Goal: Obtain resource: Download file/media

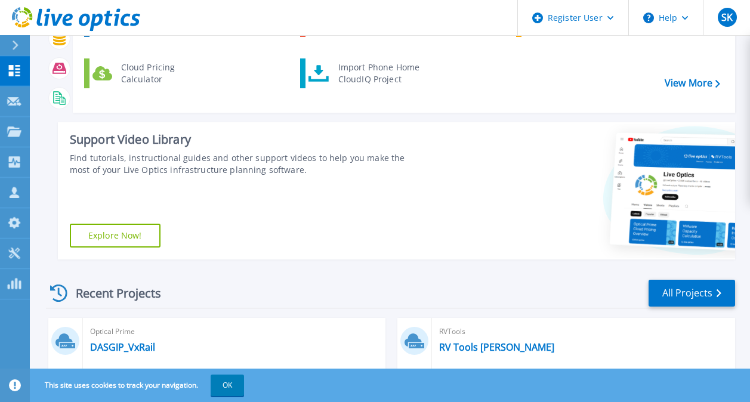
scroll to position [299, 0]
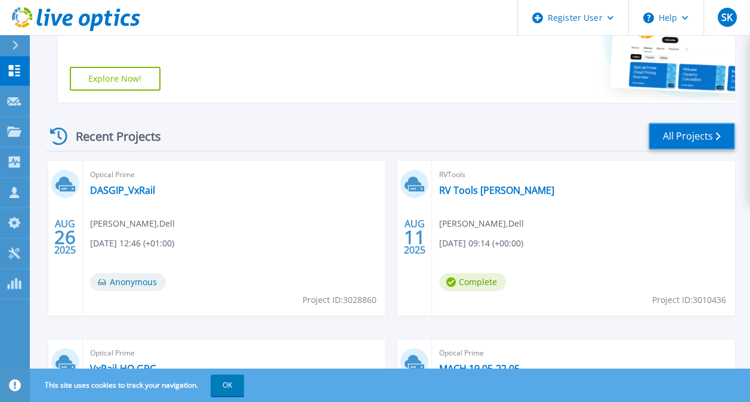
click at [692, 131] on link "All Projects" at bounding box center [692, 136] width 87 height 27
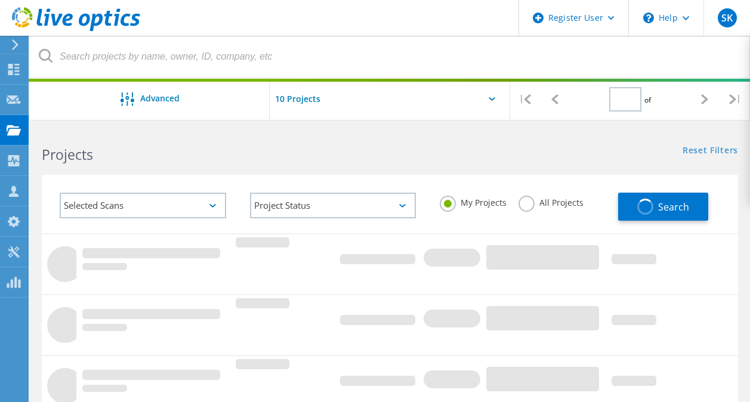
type input "1"
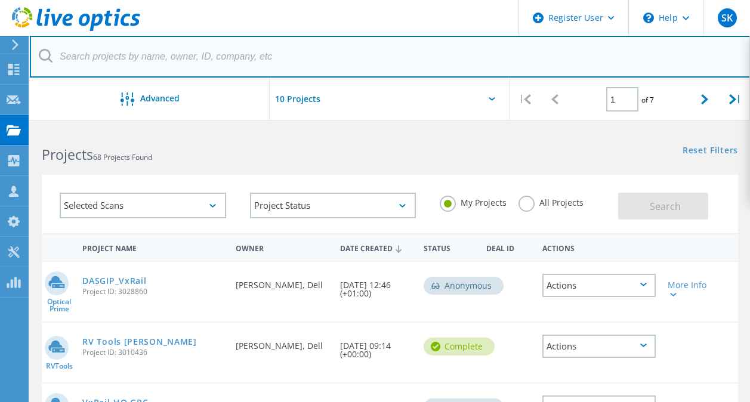
click at [332, 54] on input "text" at bounding box center [390, 57] width 721 height 42
paste input "3028717"
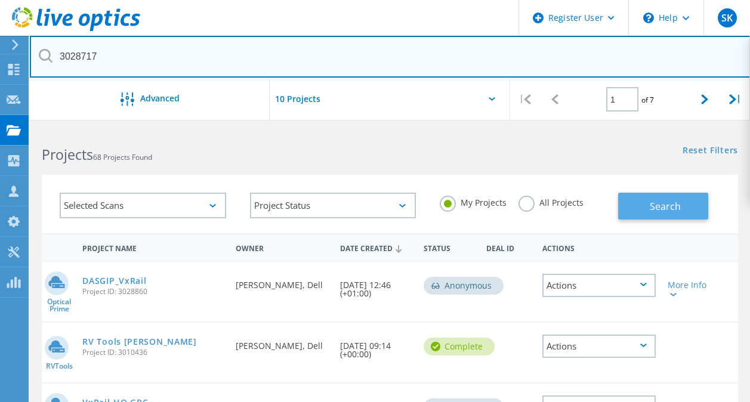
type input "3028717"
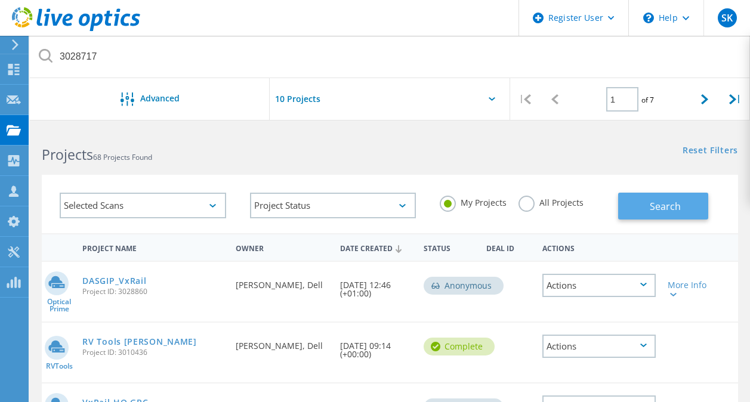
click at [647, 206] on button "Search" at bounding box center [664, 206] width 90 height 27
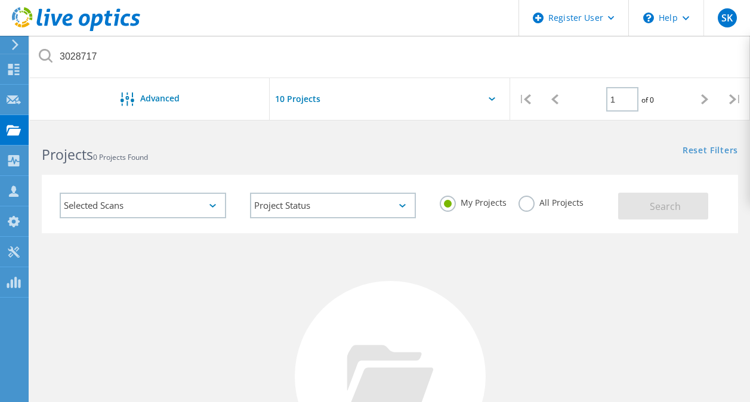
click at [547, 201] on label "All Projects" at bounding box center [551, 201] width 65 height 11
click at [0, 0] on input "All Projects" at bounding box center [0, 0] width 0 height 0
click at [658, 208] on span "Search" at bounding box center [665, 206] width 31 height 13
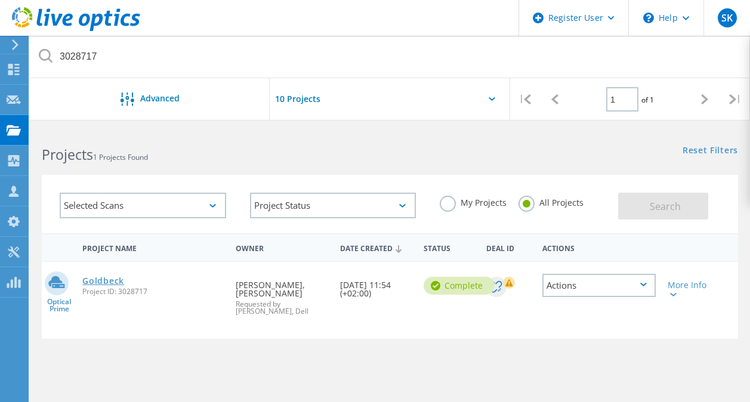
click at [115, 279] on link "Goldbeck" at bounding box center [103, 281] width 42 height 8
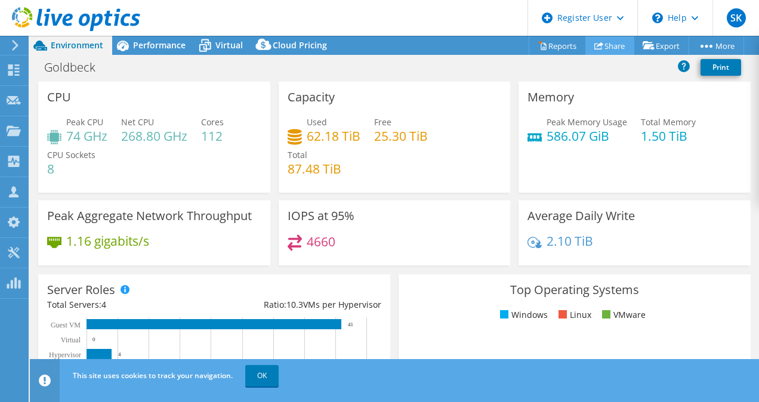
click at [604, 43] on link "Share" at bounding box center [610, 45] width 49 height 19
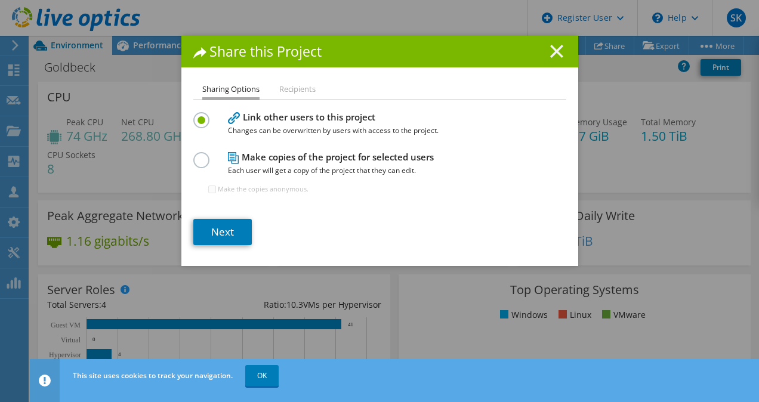
click at [553, 51] on line at bounding box center [557, 51] width 12 height 12
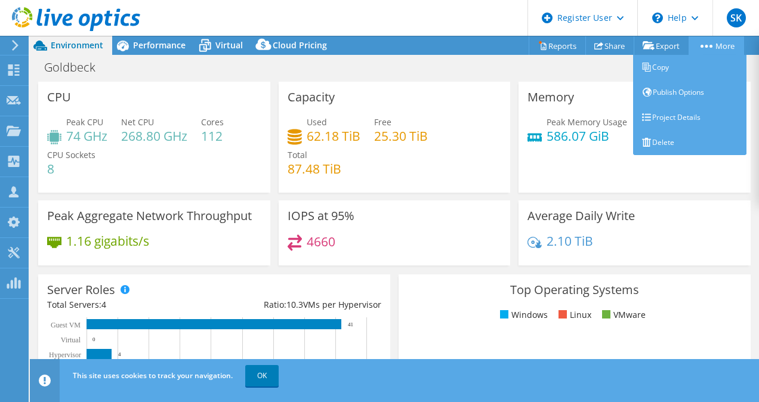
click at [707, 45] on icon at bounding box center [707, 46] width 12 height 3
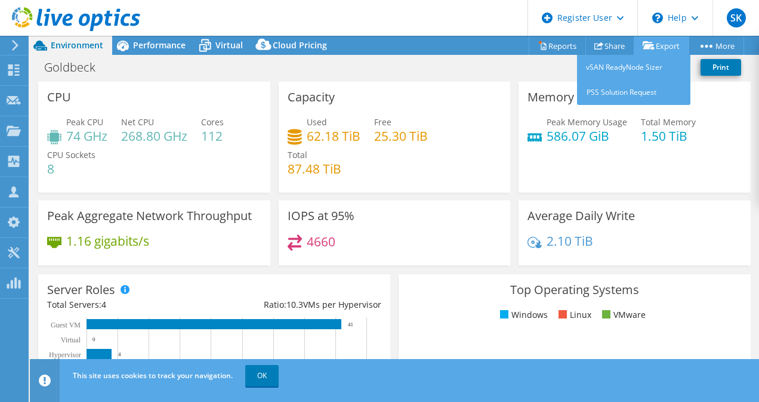
click at [668, 41] on link "Export" at bounding box center [662, 45] width 56 height 19
click at [653, 48] on link "Export" at bounding box center [662, 45] width 56 height 19
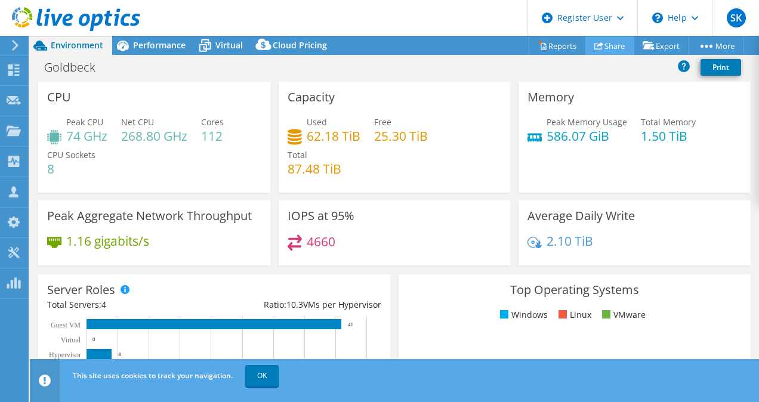
click at [605, 44] on link "Share" at bounding box center [610, 45] width 49 height 19
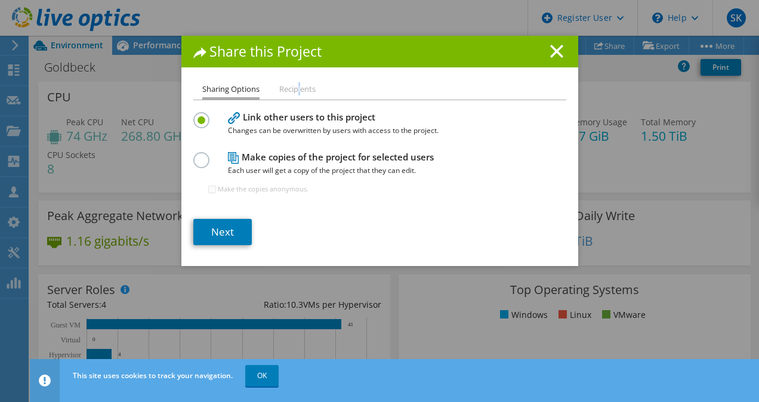
click at [297, 96] on li "Recipients" at bounding box center [297, 89] width 36 height 15
click at [553, 53] on line at bounding box center [557, 51] width 12 height 12
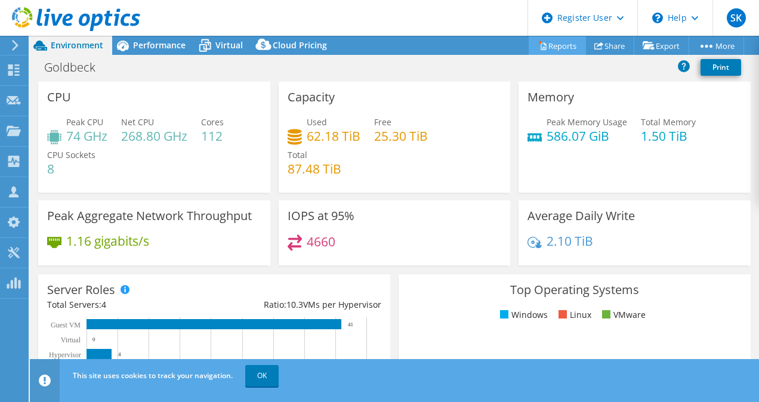
click at [547, 40] on link "Reports" at bounding box center [557, 45] width 57 height 19
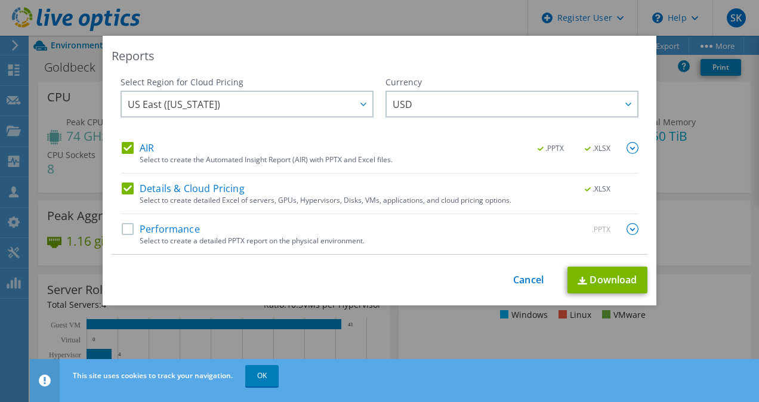
click at [171, 231] on label "Performance" at bounding box center [161, 229] width 78 height 12
click at [0, 0] on input "Performance" at bounding box center [0, 0] width 0 height 0
click at [181, 186] on label "Details & Cloud Pricing" at bounding box center [183, 189] width 123 height 12
click at [0, 0] on input "Details & Cloud Pricing" at bounding box center [0, 0] width 0 height 0
click at [592, 278] on link "Download" at bounding box center [608, 280] width 80 height 27
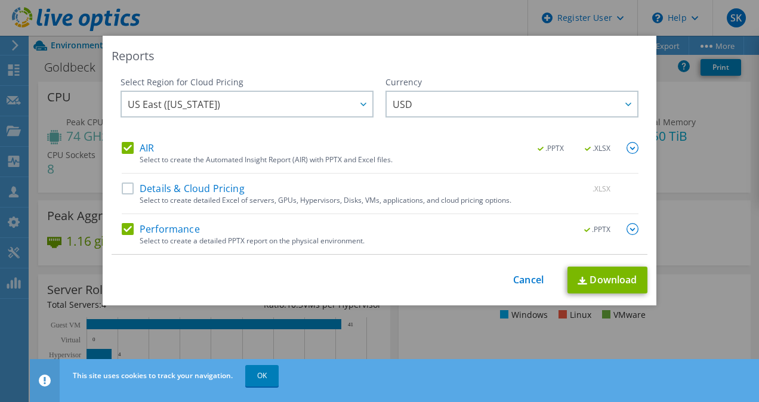
click at [694, 208] on div "Reports Select Region for Cloud Pricing Asia Pacific ([GEOGRAPHIC_DATA]) [GEOGR…" at bounding box center [379, 201] width 759 height 331
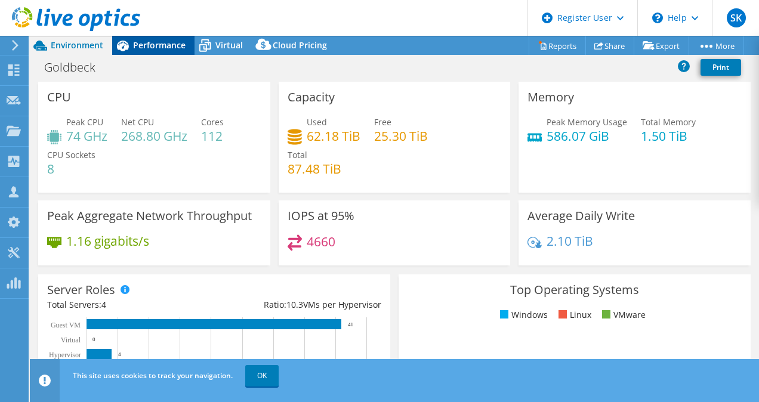
click at [155, 44] on span "Performance" at bounding box center [159, 44] width 53 height 11
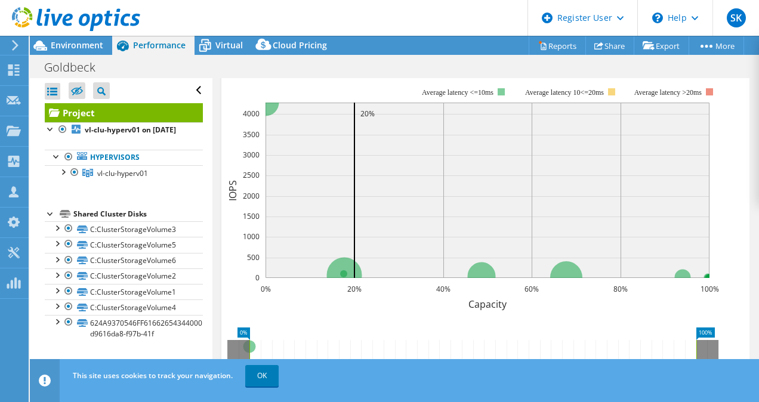
scroll to position [239, 0]
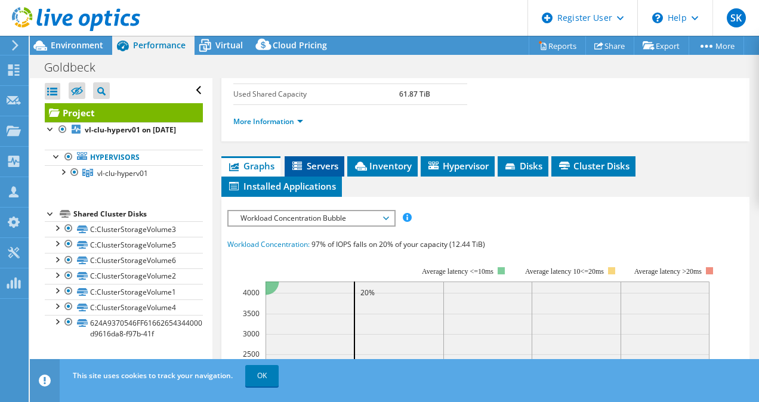
click at [303, 172] on span "Servers" at bounding box center [315, 166] width 48 height 12
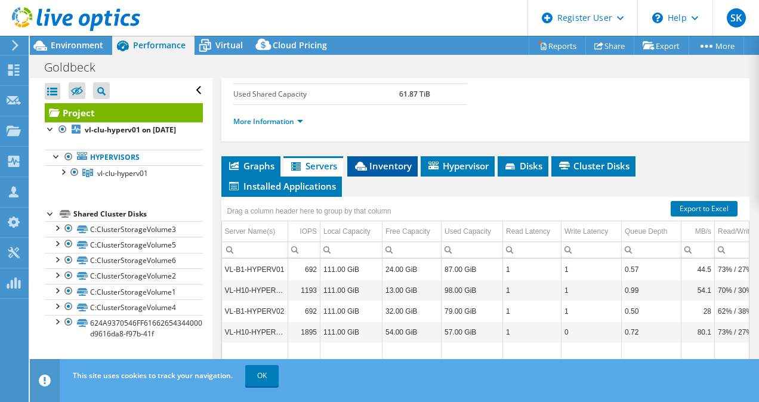
click at [401, 172] on span "Inventory" at bounding box center [382, 166] width 59 height 12
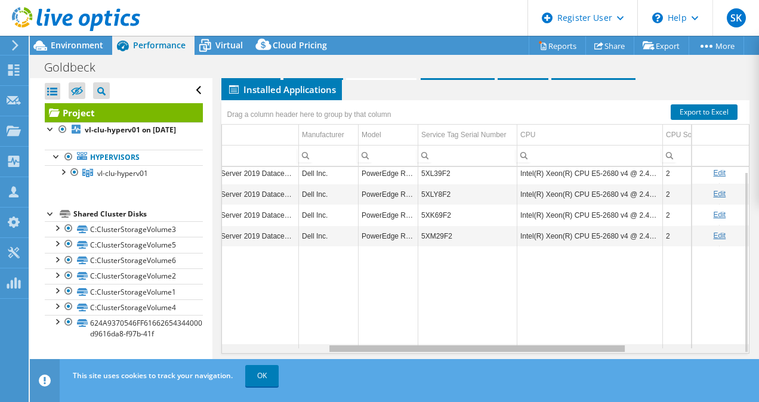
scroll to position [0, 0]
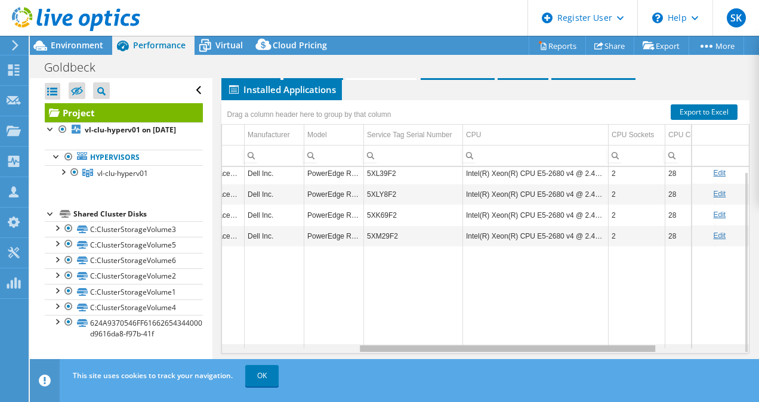
drag, startPoint x: 432, startPoint y: 349, endPoint x: 576, endPoint y: 342, distance: 144.1
click at [576, 342] on body "SK Dell User [PERSON_NAME] [PERSON_NAME][EMAIL_ADDRESS][DOMAIN_NAME] Dell My Pr…" at bounding box center [379, 201] width 759 height 402
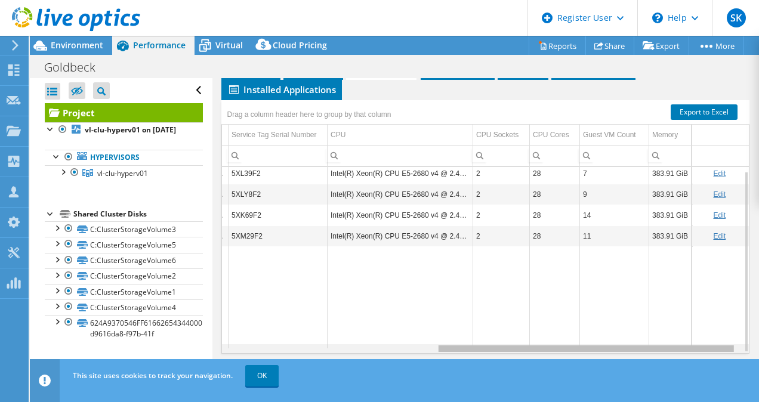
scroll to position [0, 384]
drag, startPoint x: 442, startPoint y: 349, endPoint x: 721, endPoint y: 352, distance: 278.8
click at [721, 352] on body "SK Dell User [PERSON_NAME] [PERSON_NAME][EMAIL_ADDRESS][DOMAIN_NAME] Dell My Pr…" at bounding box center [379, 201] width 759 height 402
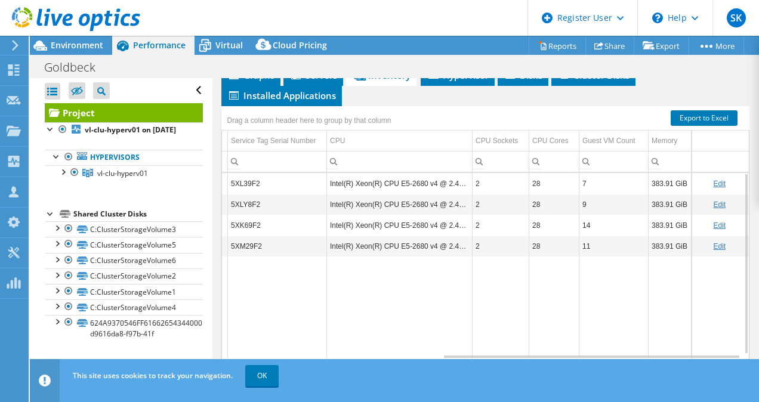
scroll to position [313, 0]
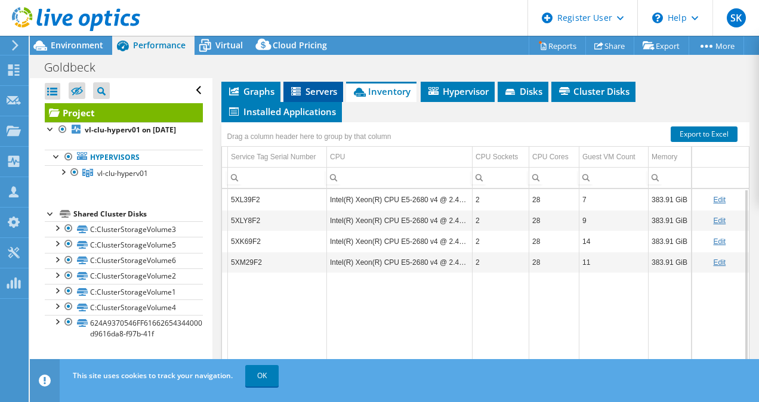
click at [313, 97] on span "Servers" at bounding box center [314, 91] width 48 height 12
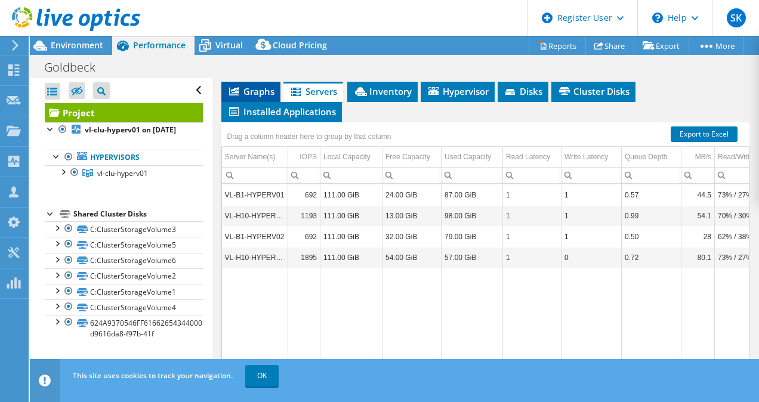
click at [250, 97] on span "Graphs" at bounding box center [250, 91] width 47 height 12
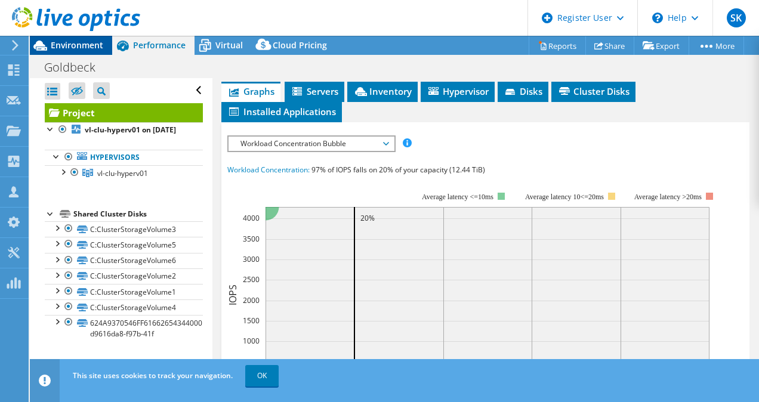
click at [79, 51] on span "Environment" at bounding box center [77, 44] width 53 height 11
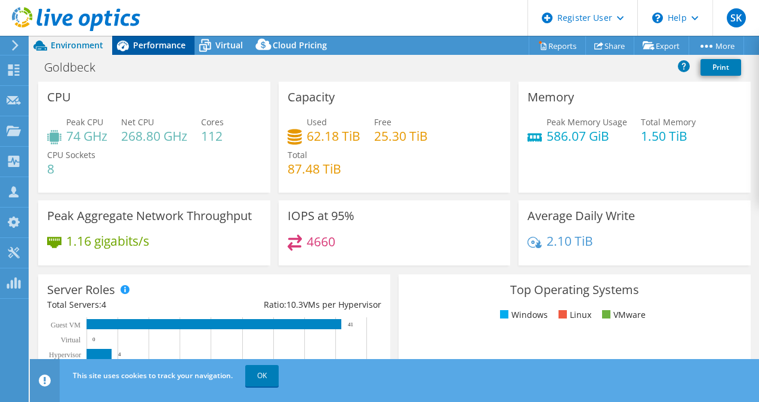
click at [147, 42] on span "Performance" at bounding box center [159, 44] width 53 height 11
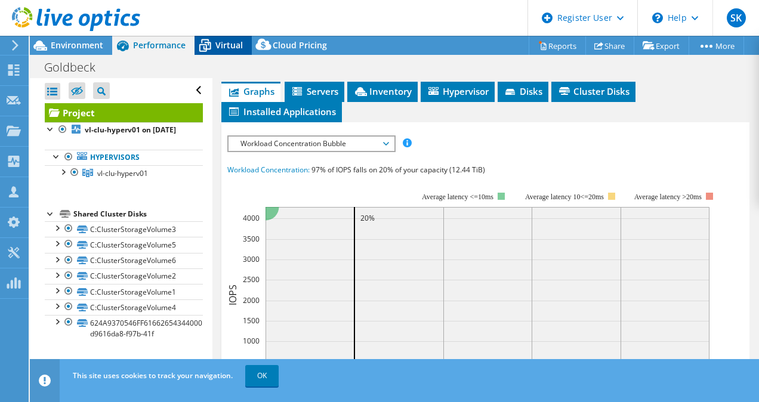
click at [223, 44] on span "Virtual" at bounding box center [229, 44] width 27 height 11
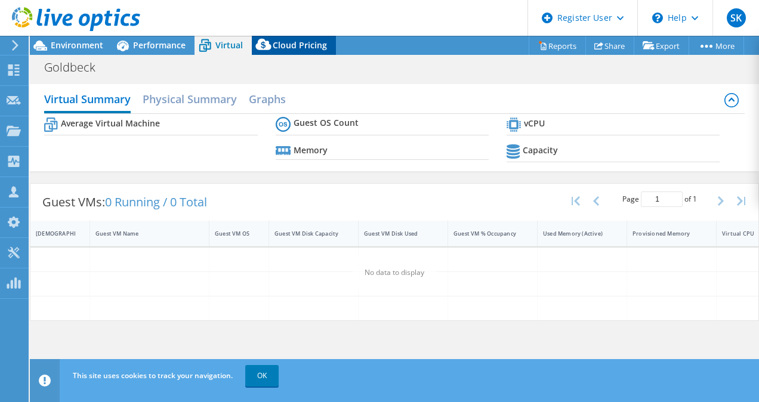
click at [287, 44] on span "Cloud Pricing" at bounding box center [300, 44] width 54 height 11
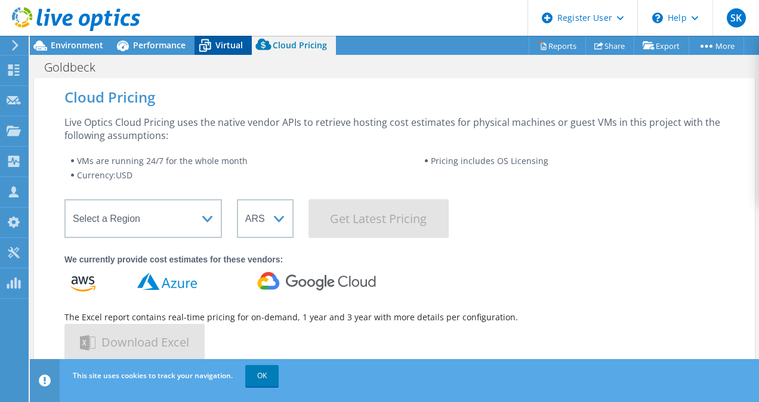
click at [229, 44] on span "Virtual" at bounding box center [229, 44] width 27 height 11
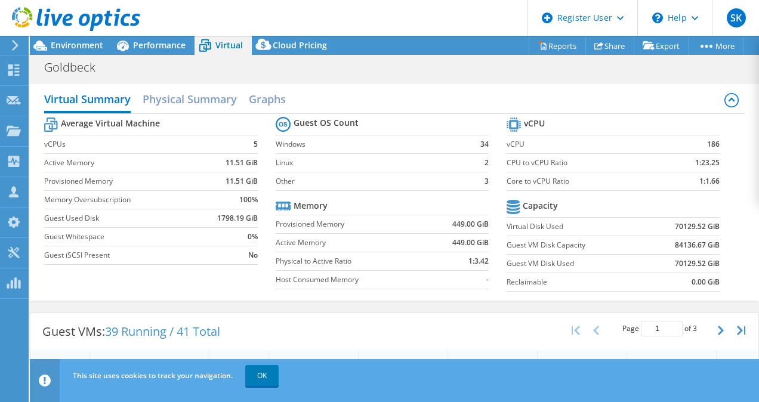
click at [131, 36] on div at bounding box center [70, 20] width 140 height 40
click at [134, 44] on span "Performance" at bounding box center [159, 44] width 53 height 11
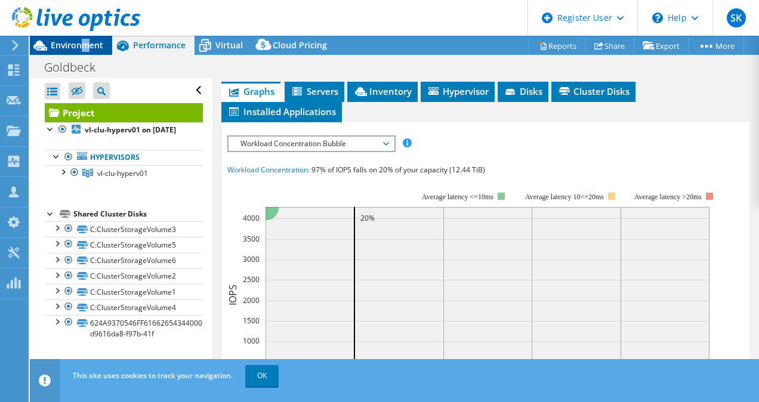
click at [85, 50] on span "Environment" at bounding box center [77, 44] width 53 height 11
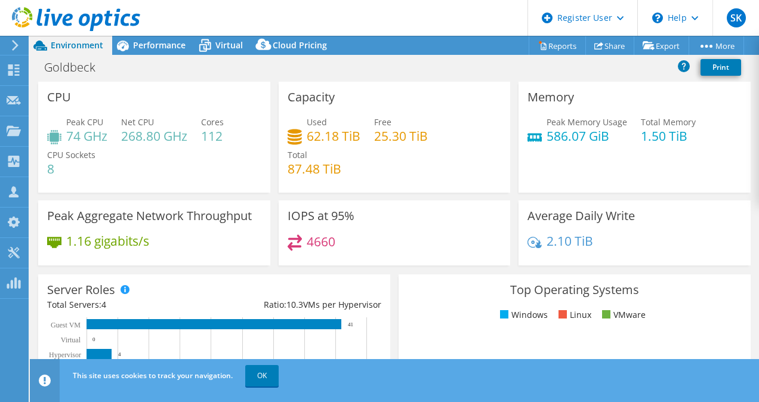
click at [539, 198] on div "Memory Peak Memory Usage 586.07 GiB Total Memory 1.50 TiB" at bounding box center [635, 141] width 241 height 119
click at [136, 42] on span "Performance" at bounding box center [159, 44] width 53 height 11
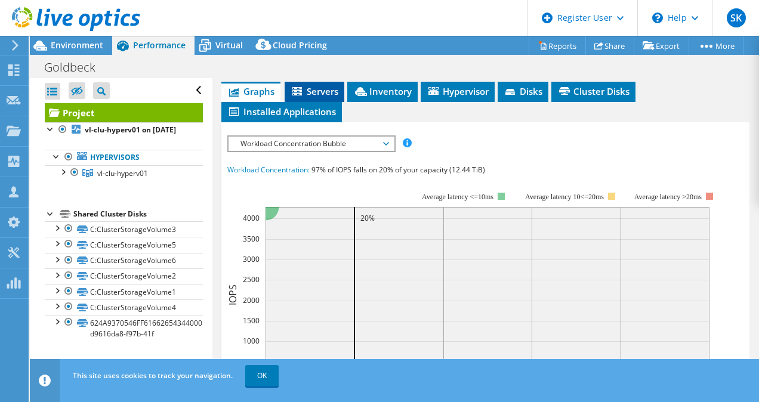
click at [327, 97] on span "Servers" at bounding box center [315, 91] width 48 height 12
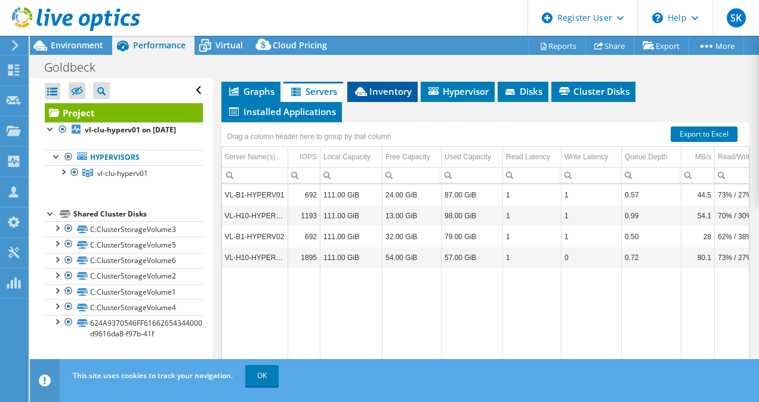
click at [399, 97] on span "Inventory" at bounding box center [382, 91] width 59 height 12
